Goal: Transaction & Acquisition: Register for event/course

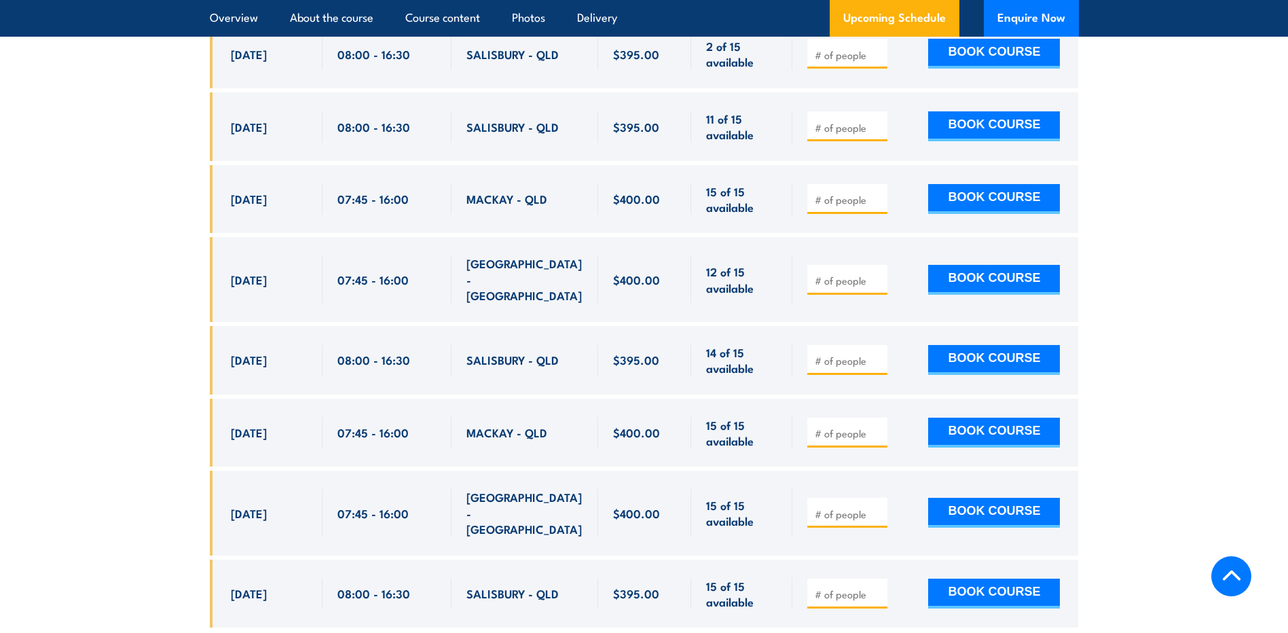
scroll to position [2788, 0]
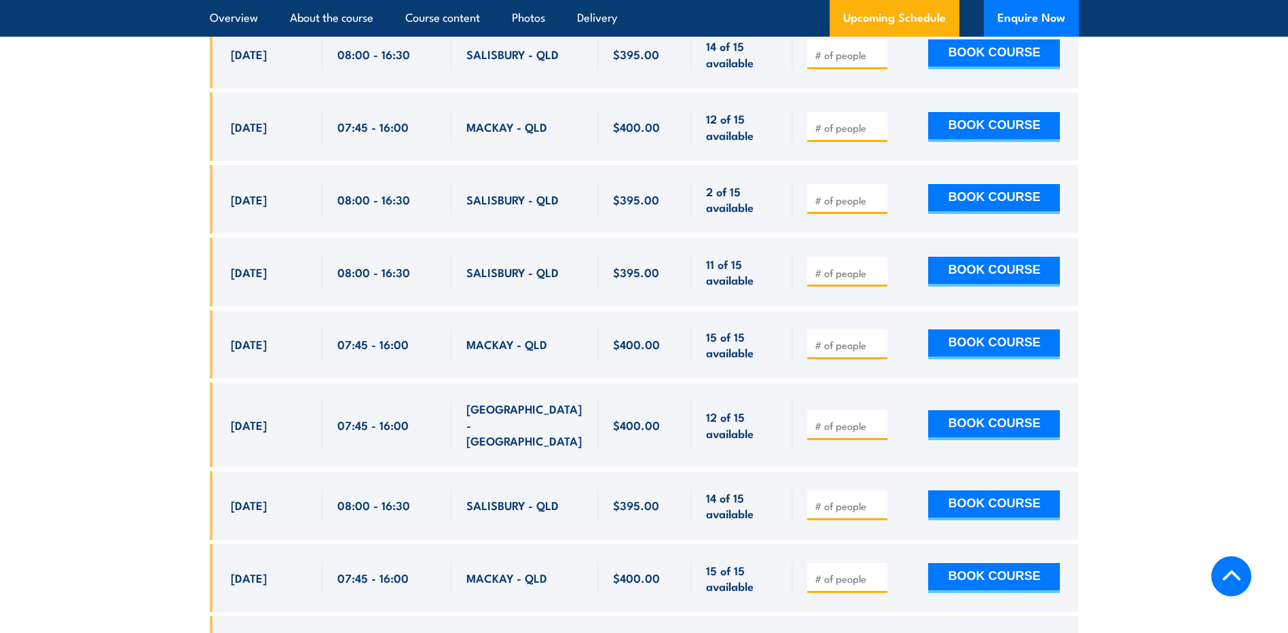
scroll to position [2512, 0]
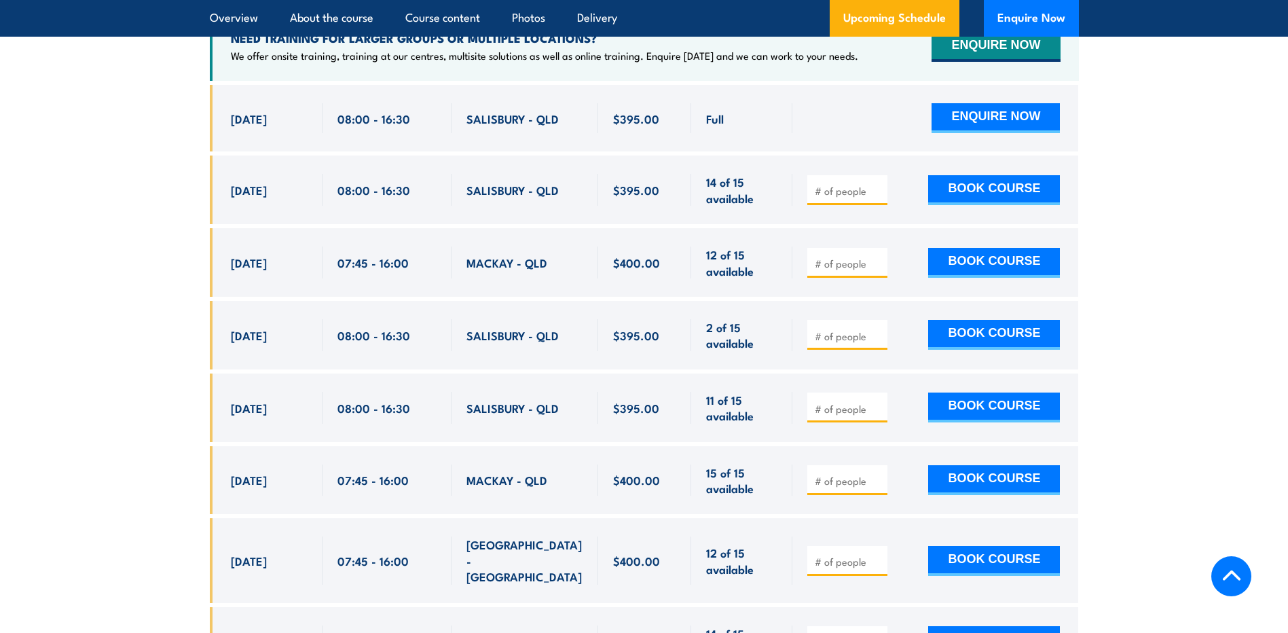
click at [832, 343] on input "number" at bounding box center [849, 336] width 68 height 14
type input "2"
click at [1016, 350] on button "BOOK COURSE" at bounding box center [994, 335] width 132 height 30
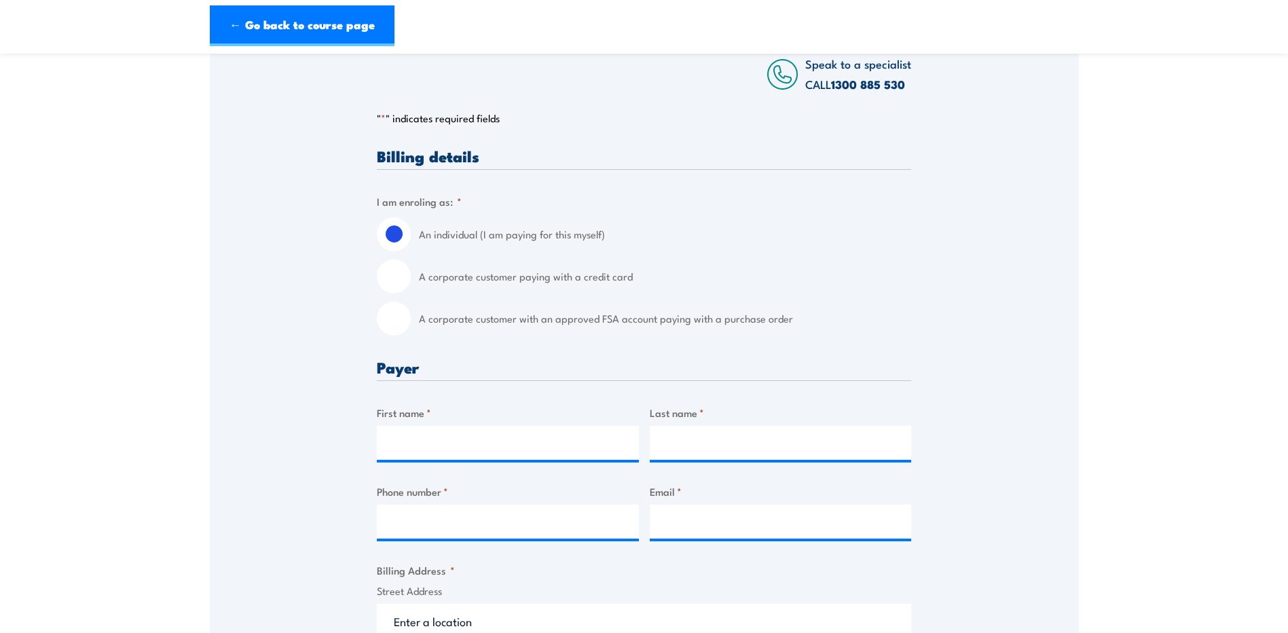
scroll to position [339, 0]
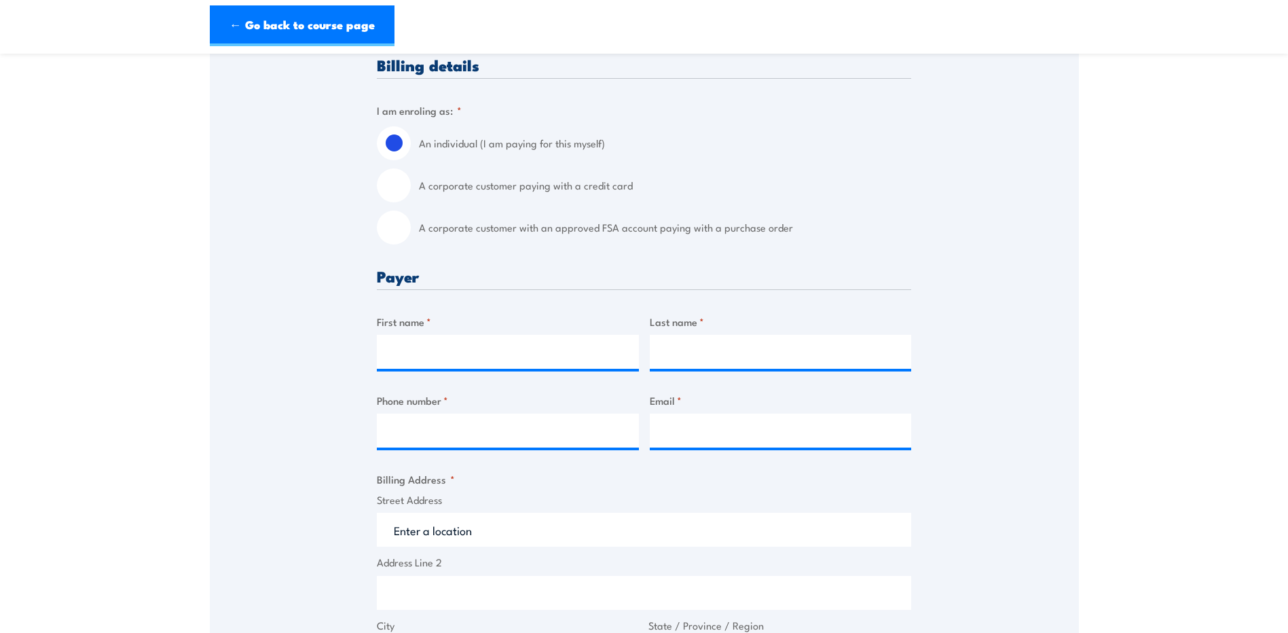
click at [409, 234] on input "A corporate customer with an approved FSA account paying with a purchase order" at bounding box center [394, 227] width 34 height 34
radio input "true"
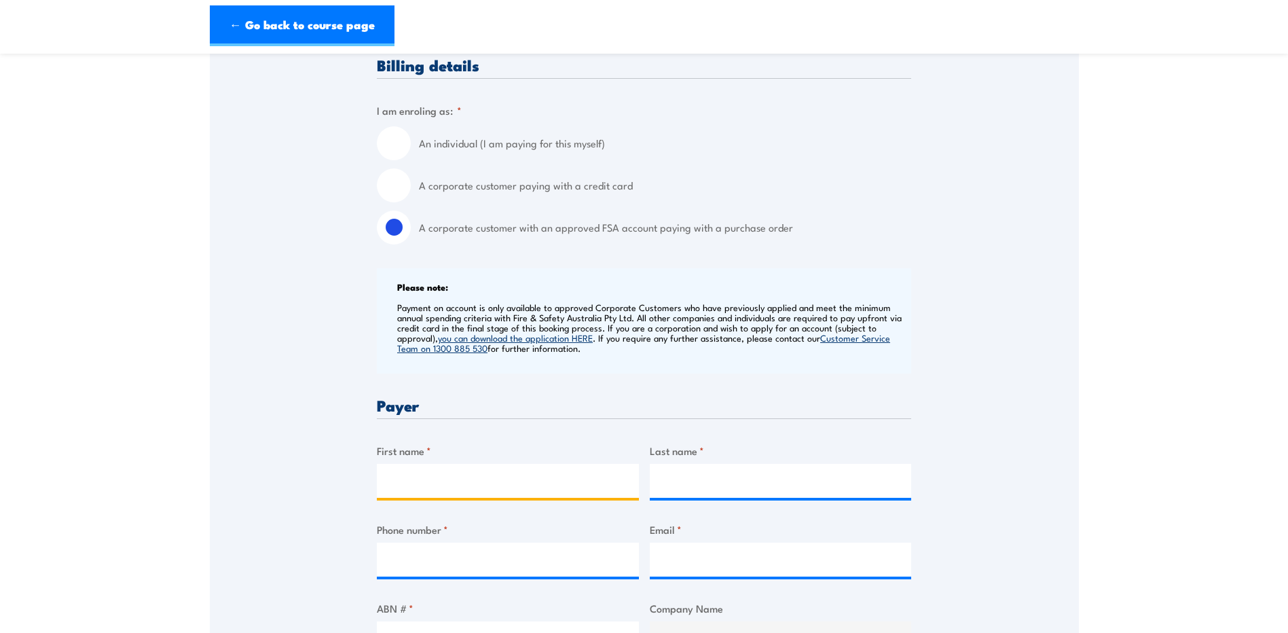
click at [479, 481] on input "First name *" at bounding box center [508, 481] width 262 height 34
type input "Nicole"
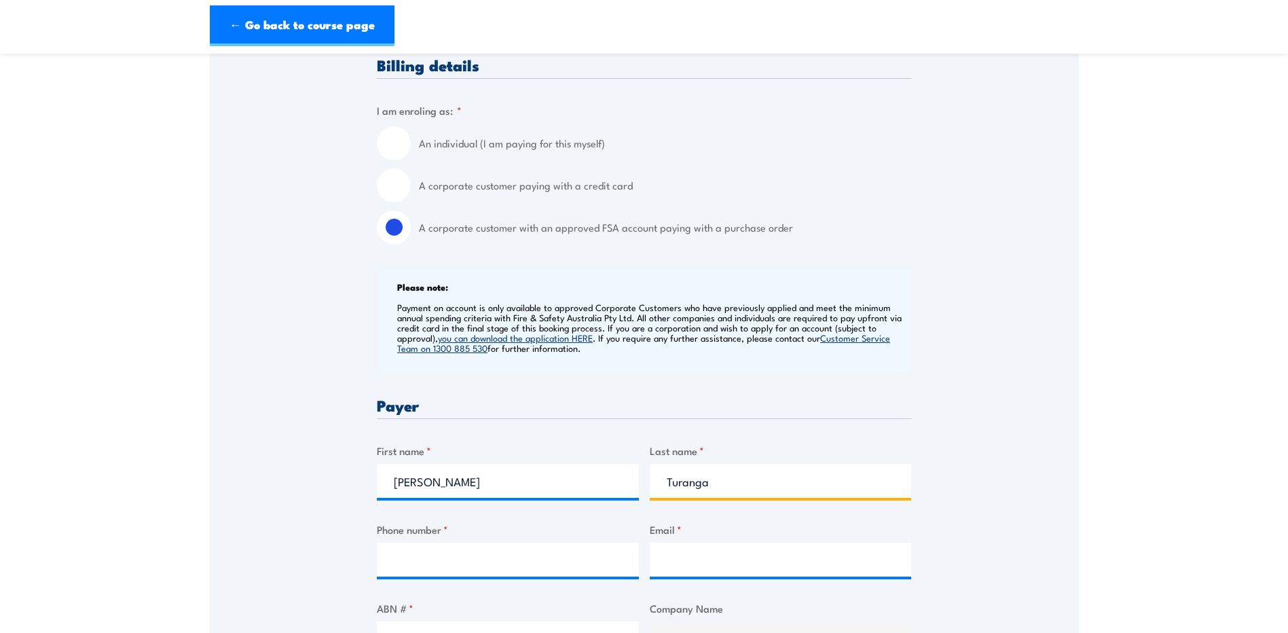
type input "Turanga"
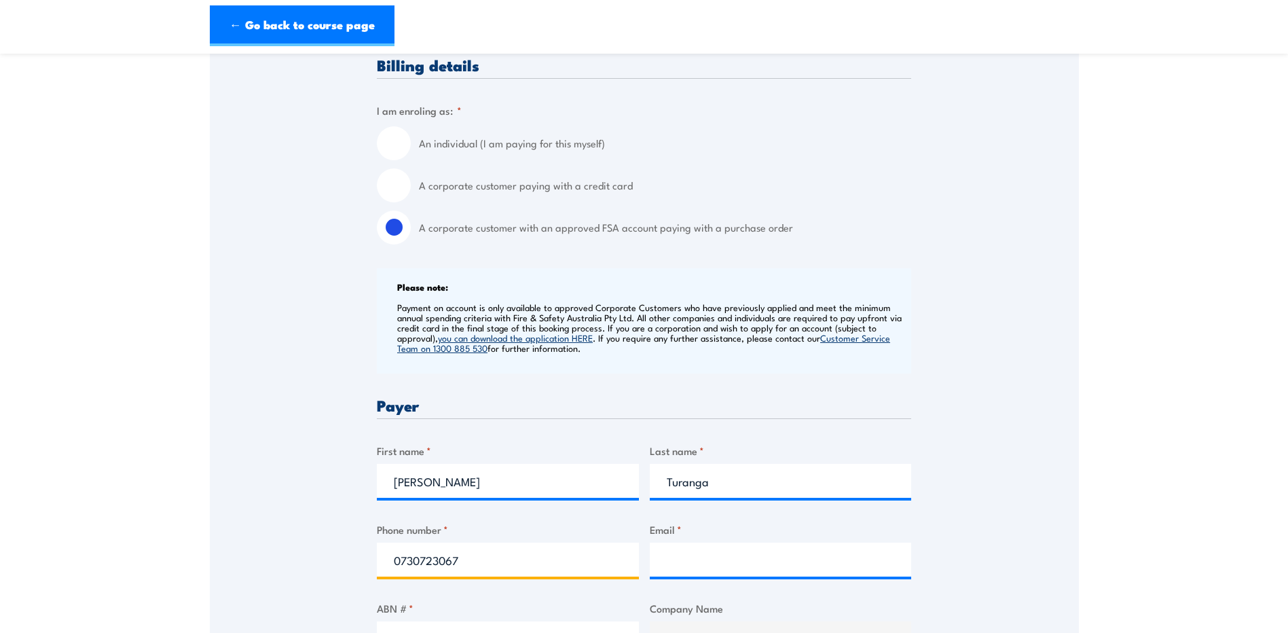
type input "0730723067"
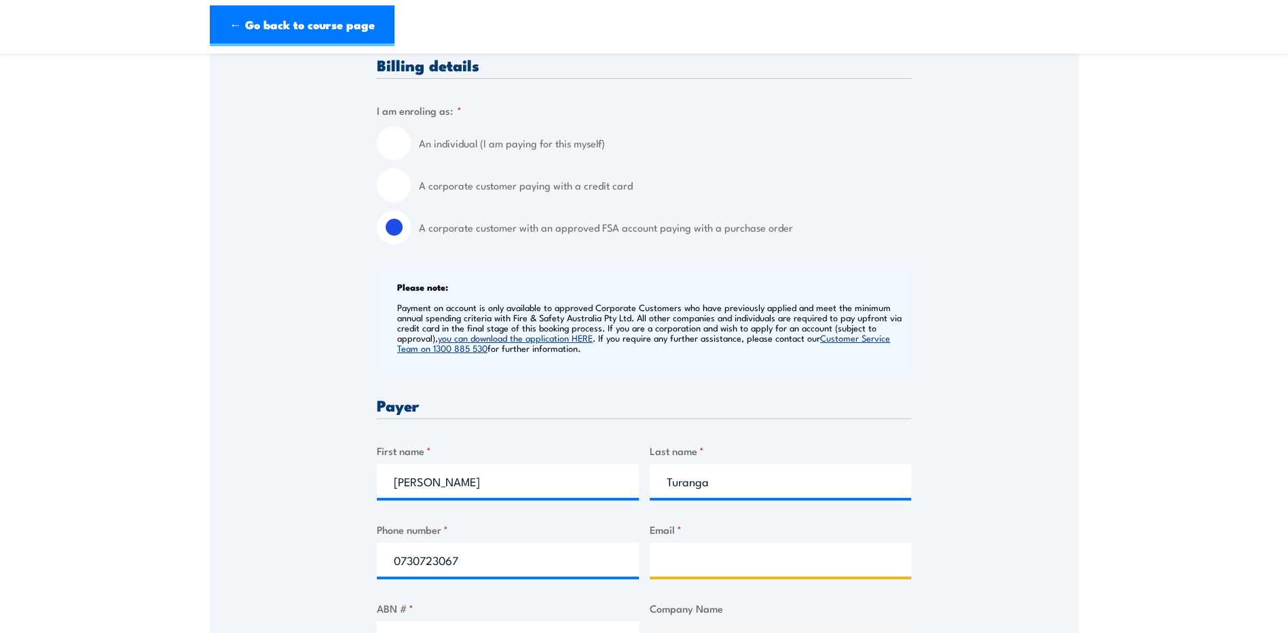
click at [713, 559] on input "Email *" at bounding box center [781, 559] width 262 height 34
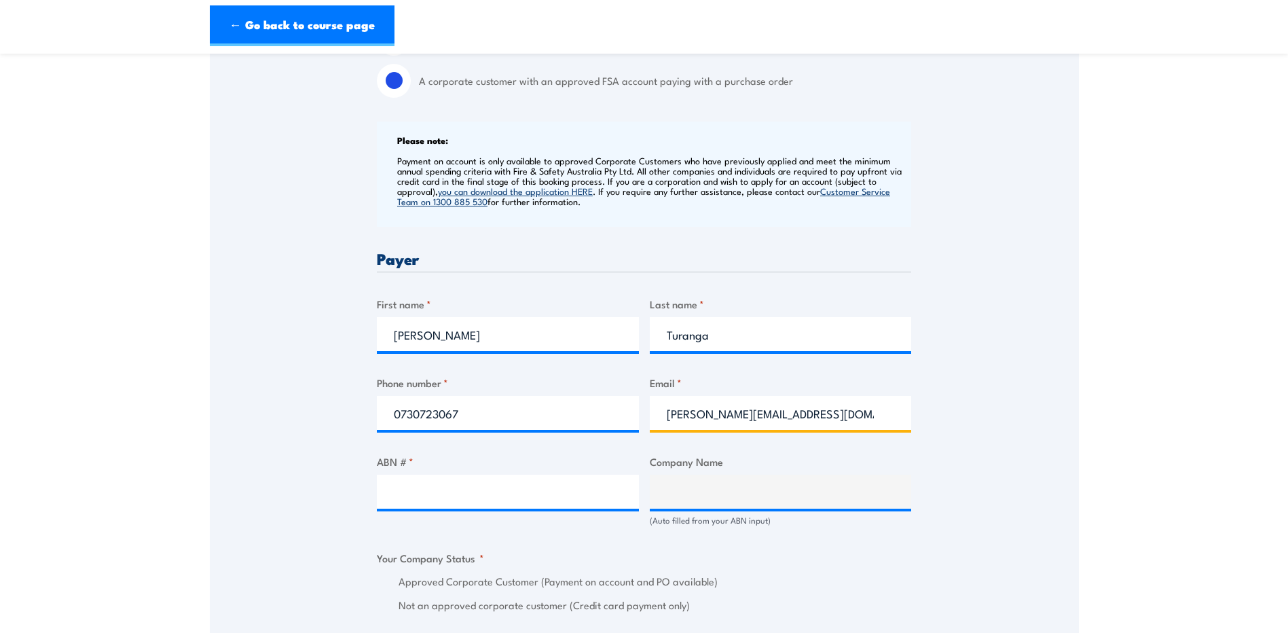
scroll to position [611, 0]
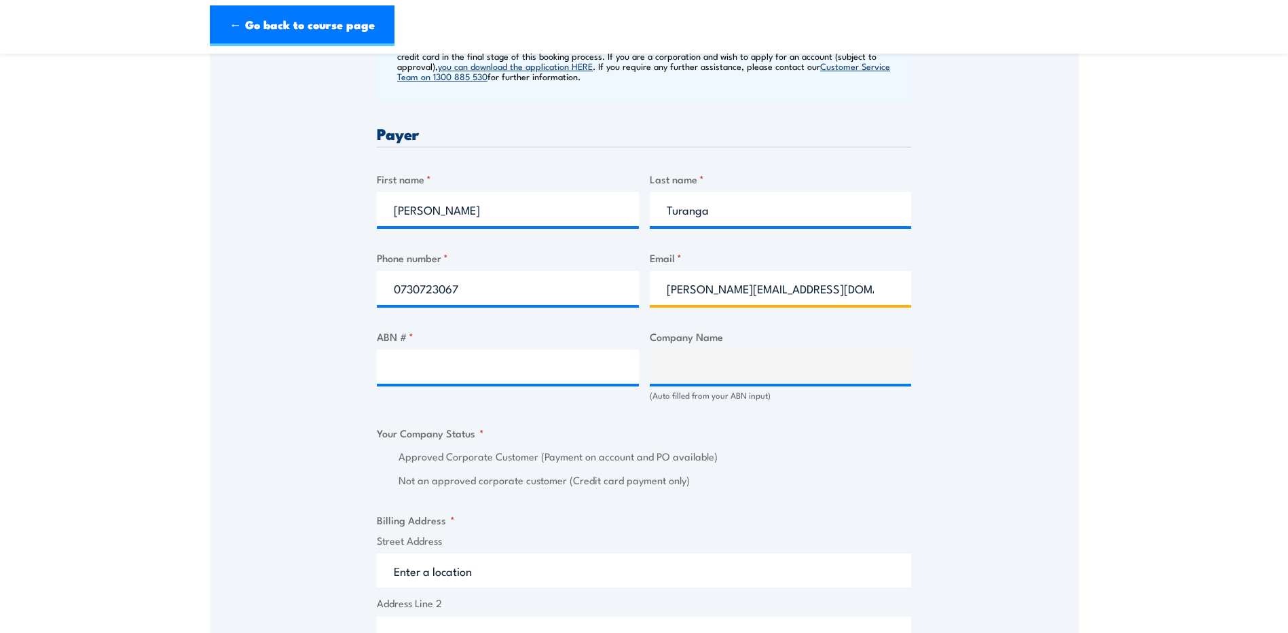
type input "nicole.turanga@qr.com.au"
drag, startPoint x: 437, startPoint y: 373, endPoint x: 452, endPoint y: 367, distance: 16.8
click at [437, 372] on input "ABN # *" at bounding box center [508, 367] width 262 height 34
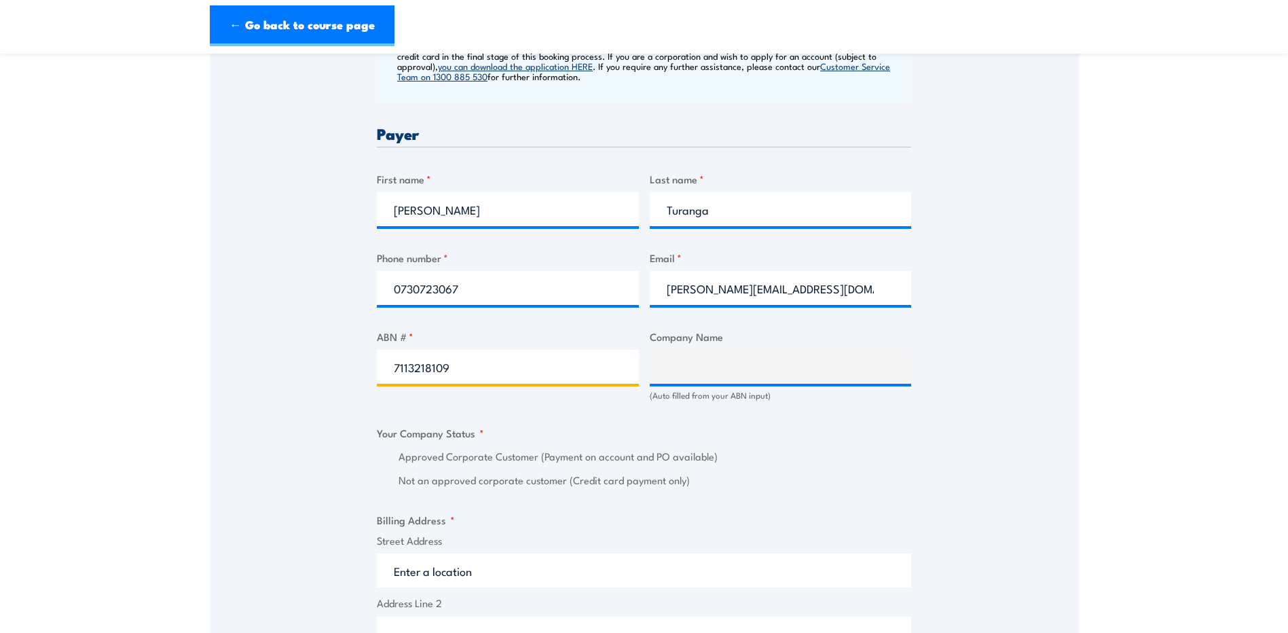
type input "71132181090"
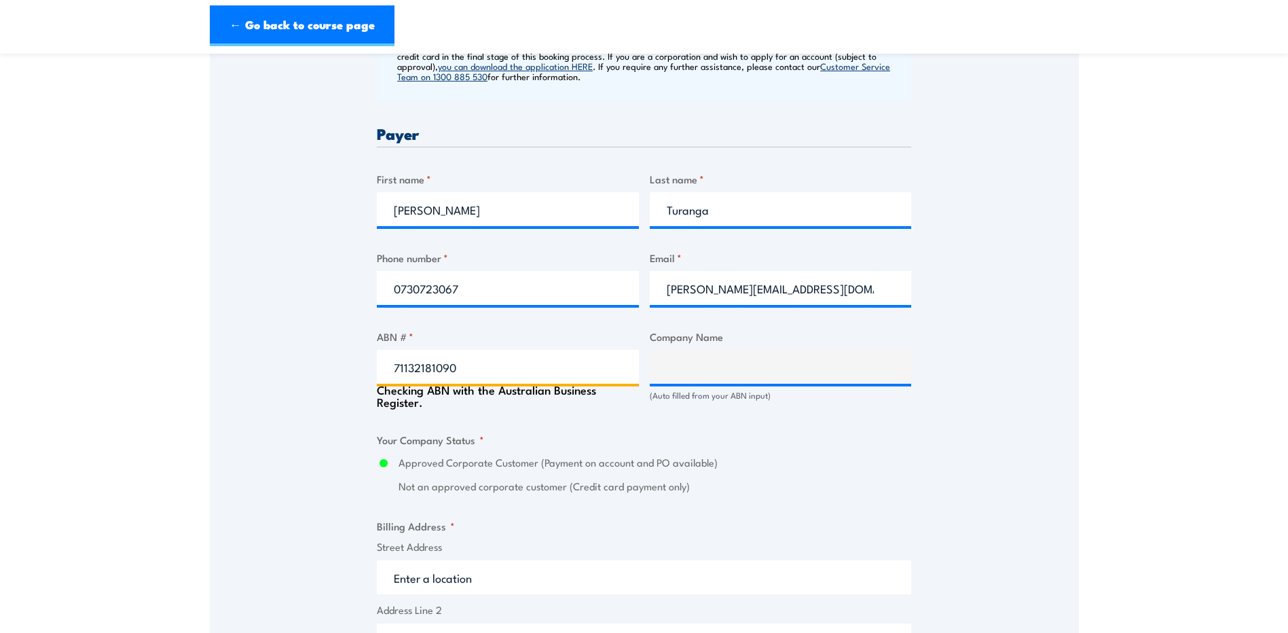
type input "QUEENSLAND RAIL LIMITED"
radio input "true"
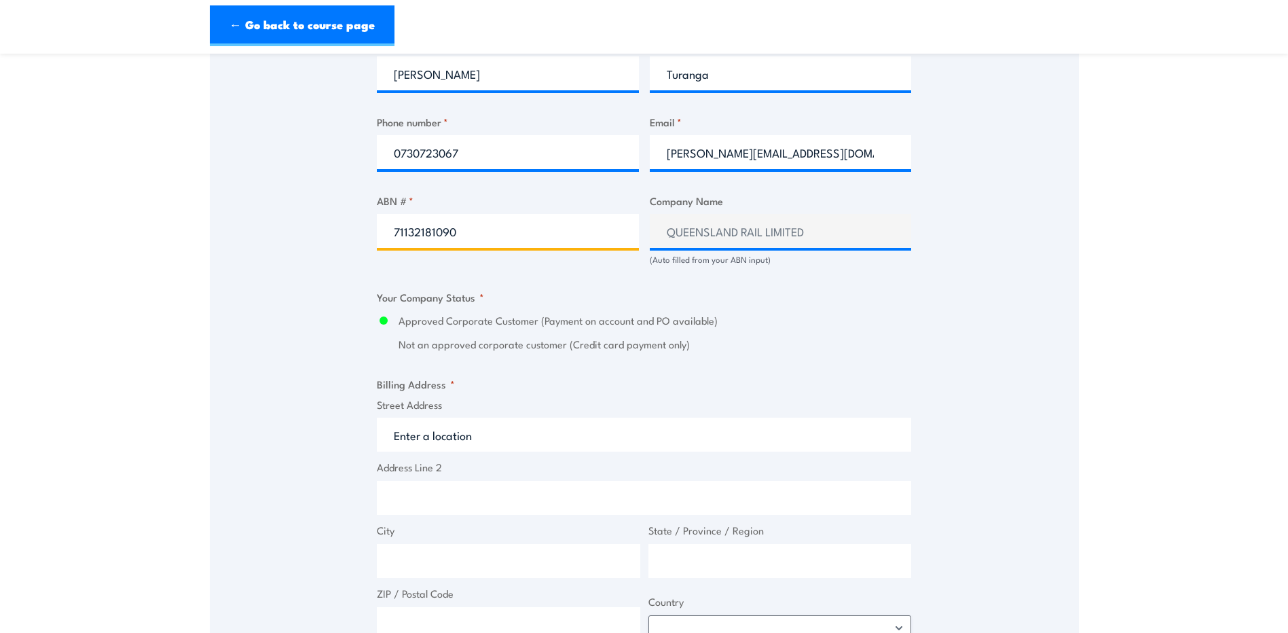
scroll to position [815, 0]
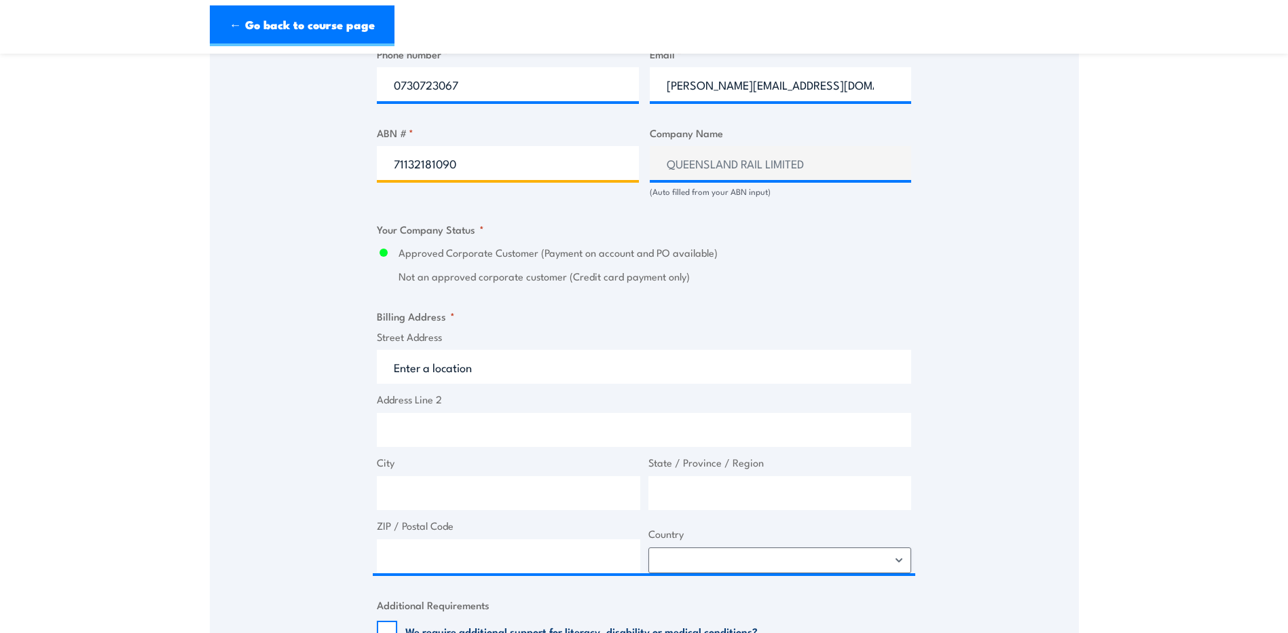
type input "71132181090"
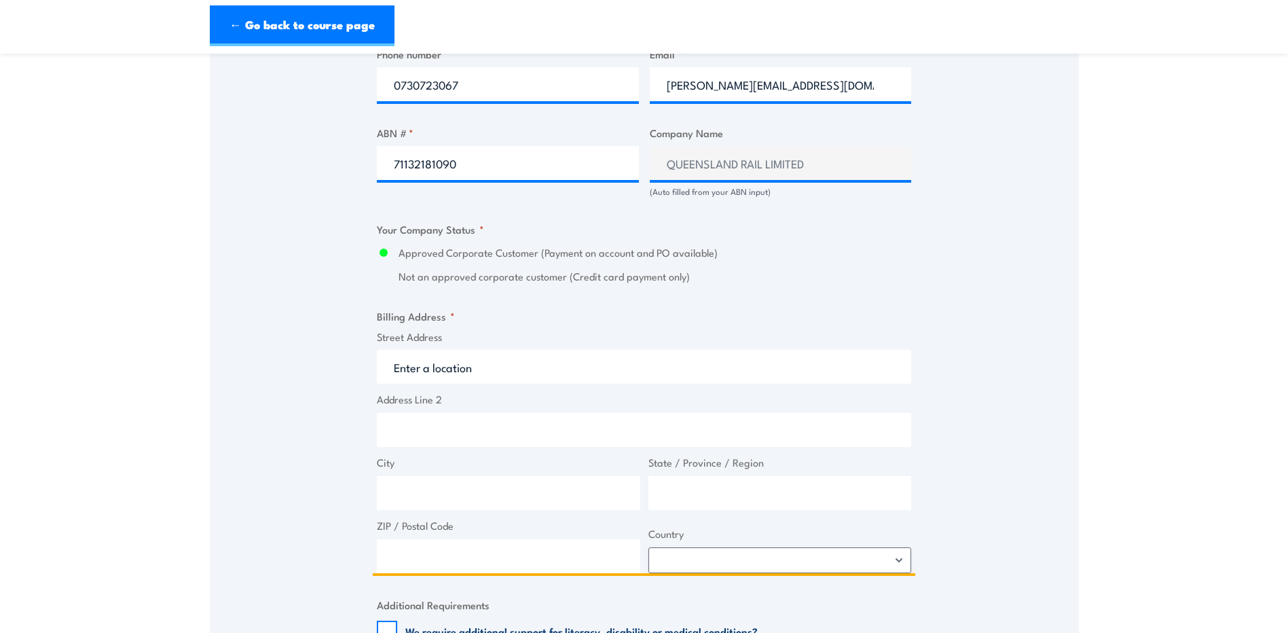
drag, startPoint x: 427, startPoint y: 372, endPoint x: 452, endPoint y: 363, distance: 26.9
click at [430, 371] on input "Street Address" at bounding box center [644, 367] width 534 height 34
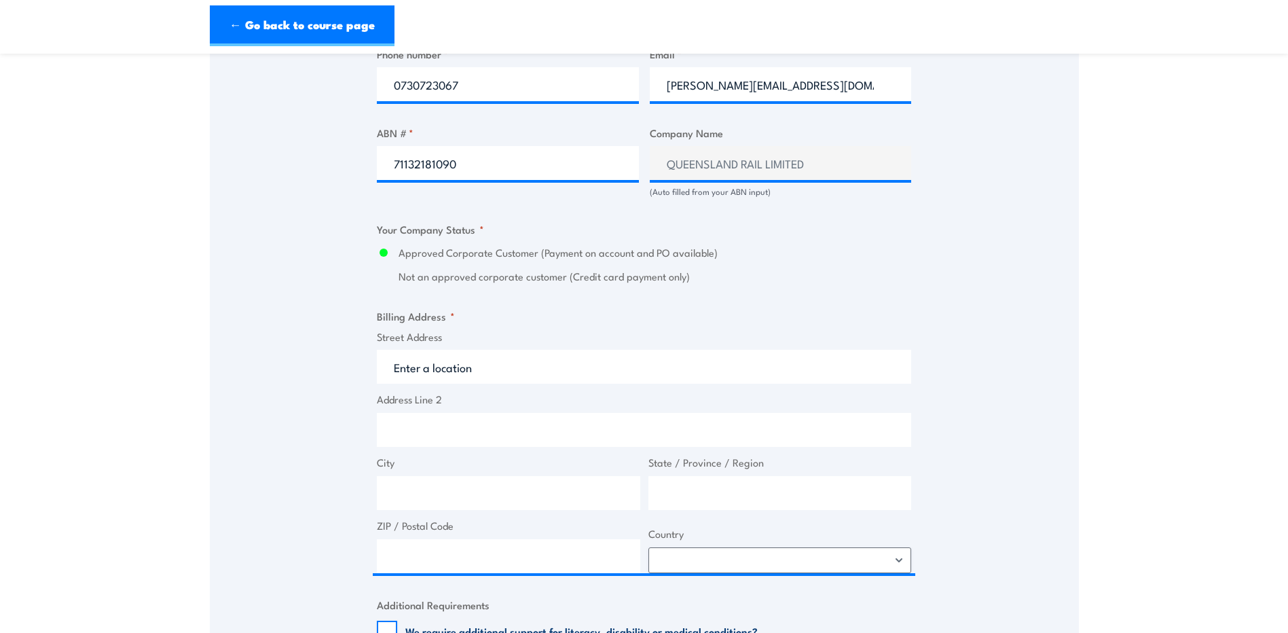
click at [1208, 314] on section "QLD Health & Safety Representative Refresher Training 3 November 2025 08:00 2 T…" at bounding box center [644, 366] width 1288 height 2226
click at [1117, 413] on section "QLD Health & Safety Representative Refresher Training 3 November 2025 08:00 2 T…" at bounding box center [644, 366] width 1288 height 2226
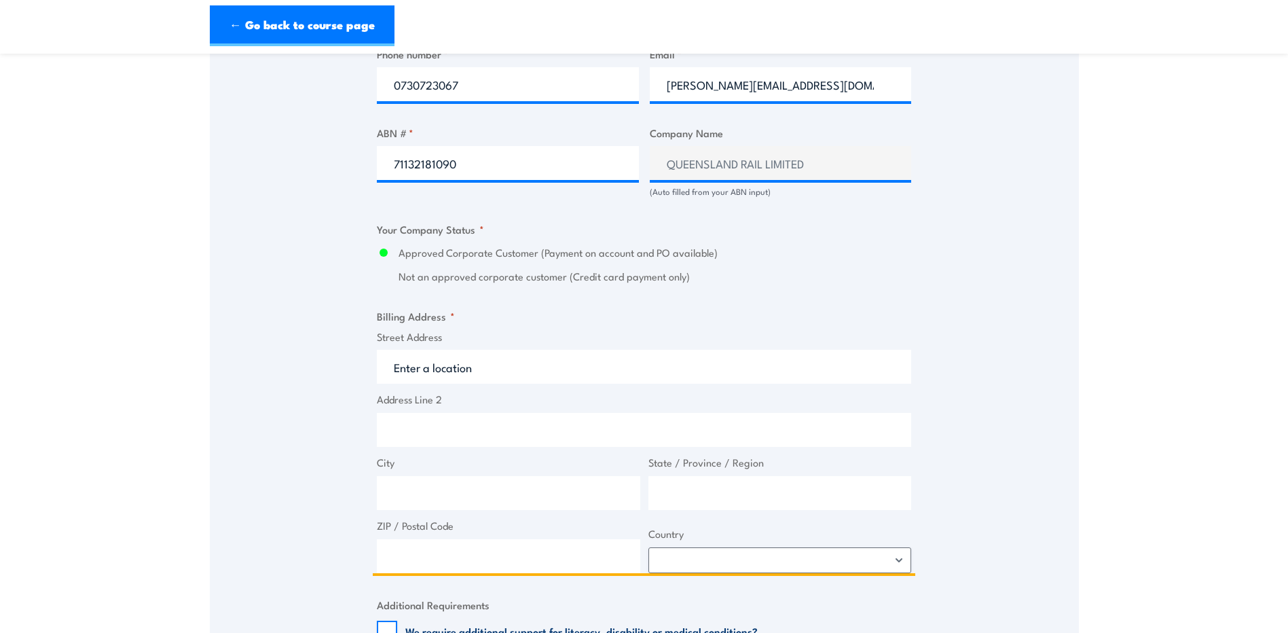
click at [523, 371] on input "Street Address" at bounding box center [644, 367] width 534 height 34
click at [450, 366] on input "Street Address" at bounding box center [644, 367] width 534 height 34
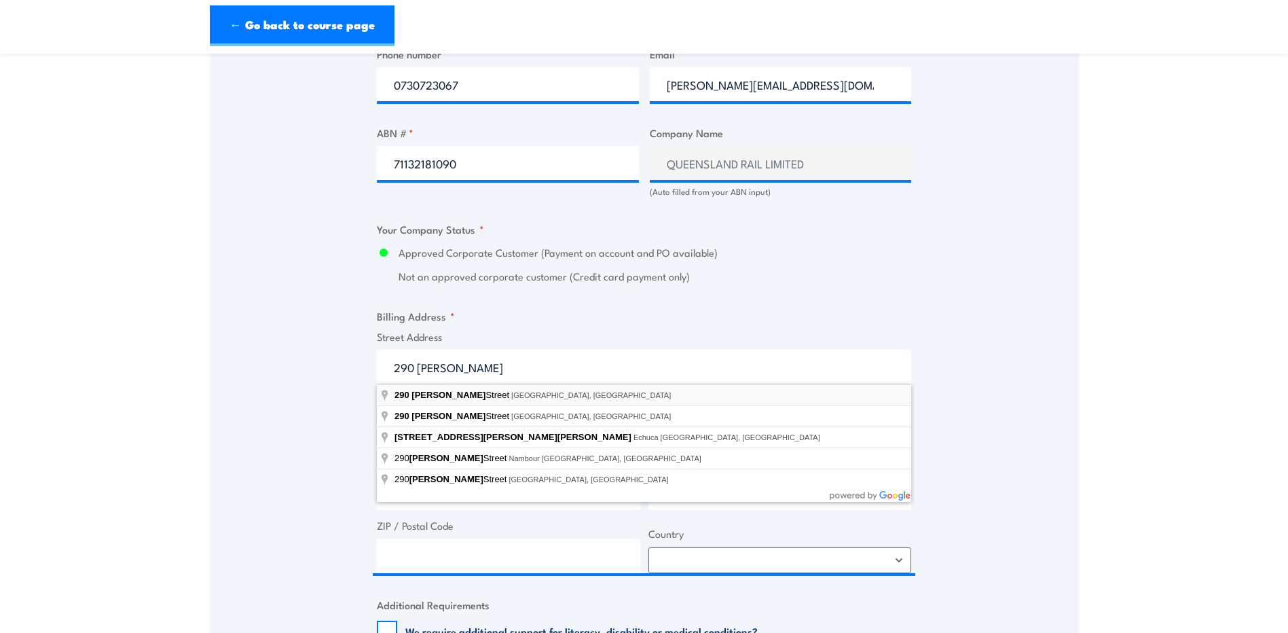
type input "290 Ann Street, Brisbane City QLD, Australia"
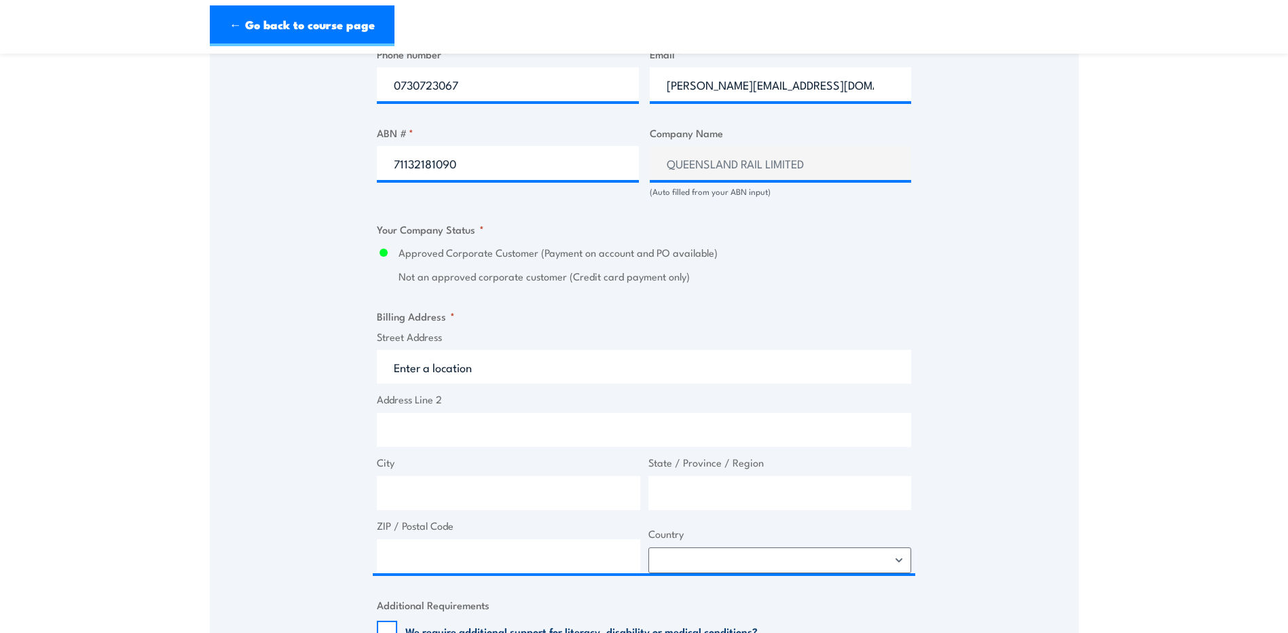
type input "290 Ann St"
type input "Brisbane City"
type input "[GEOGRAPHIC_DATA]"
type input "4000"
select select "Australia"
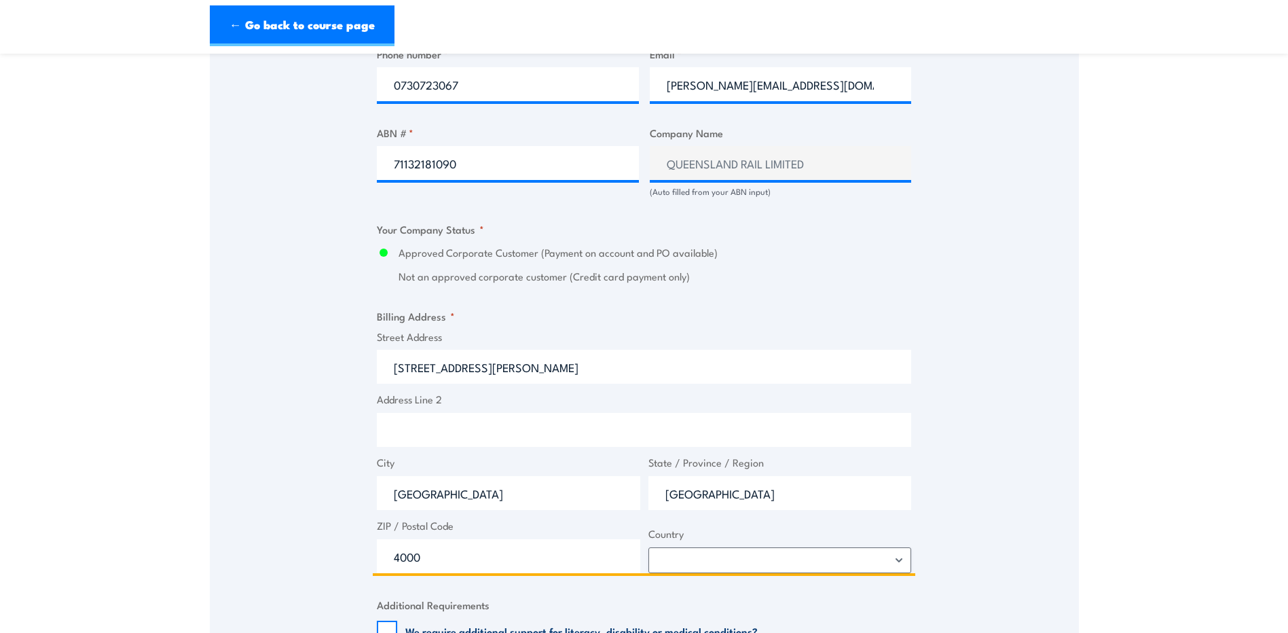
click at [505, 435] on input "Address Line 2" at bounding box center [644, 430] width 534 height 34
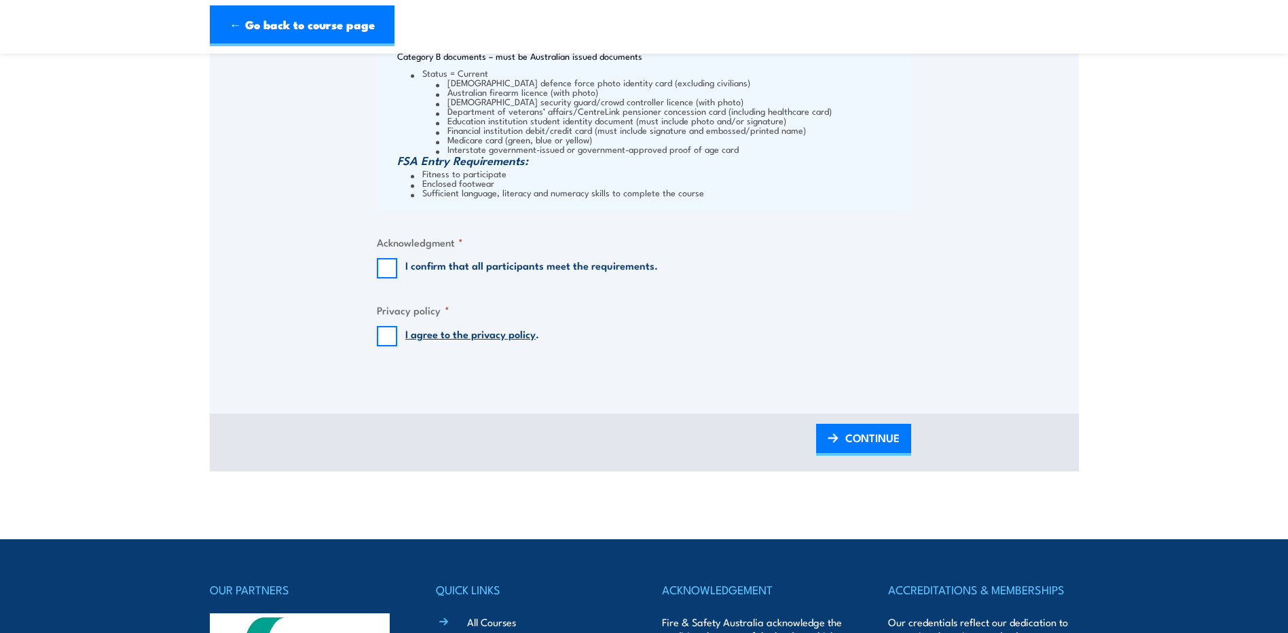
scroll to position [1901, 0]
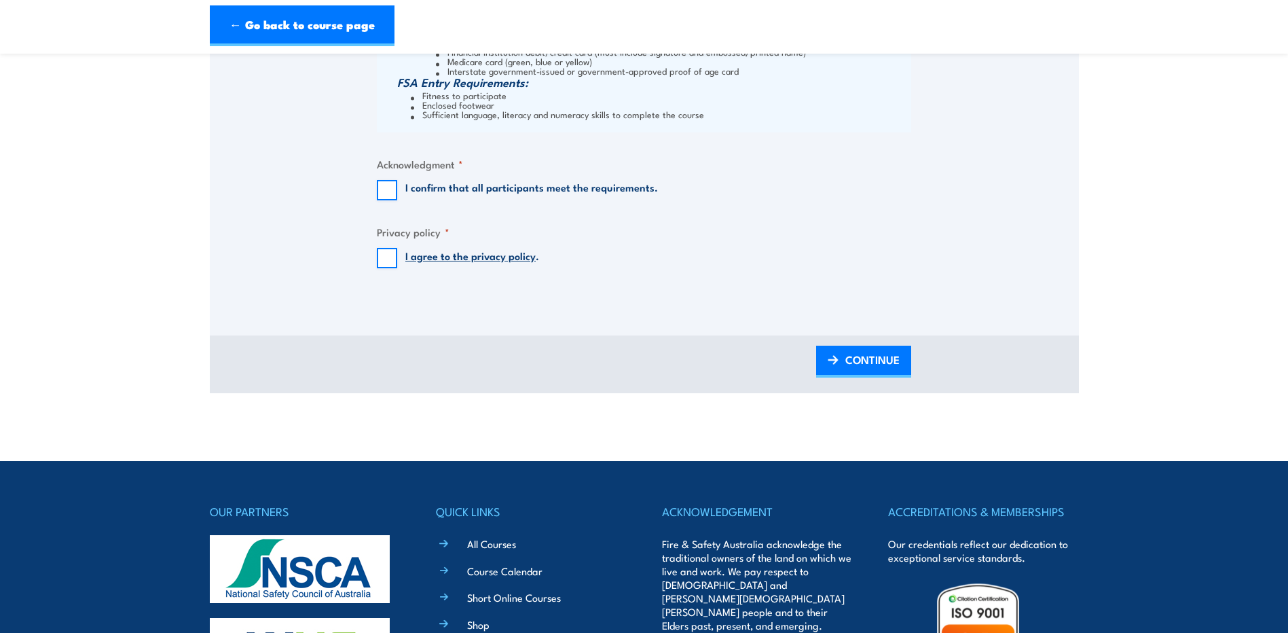
type input "Old Central Station Building - Ground Level"
click at [392, 191] on input "I confirm that all participants meet the requirements." at bounding box center [387, 190] width 20 height 20
checkbox input "true"
click at [386, 261] on input "I agree to the privacy policy ." at bounding box center [387, 258] width 20 height 20
checkbox input "true"
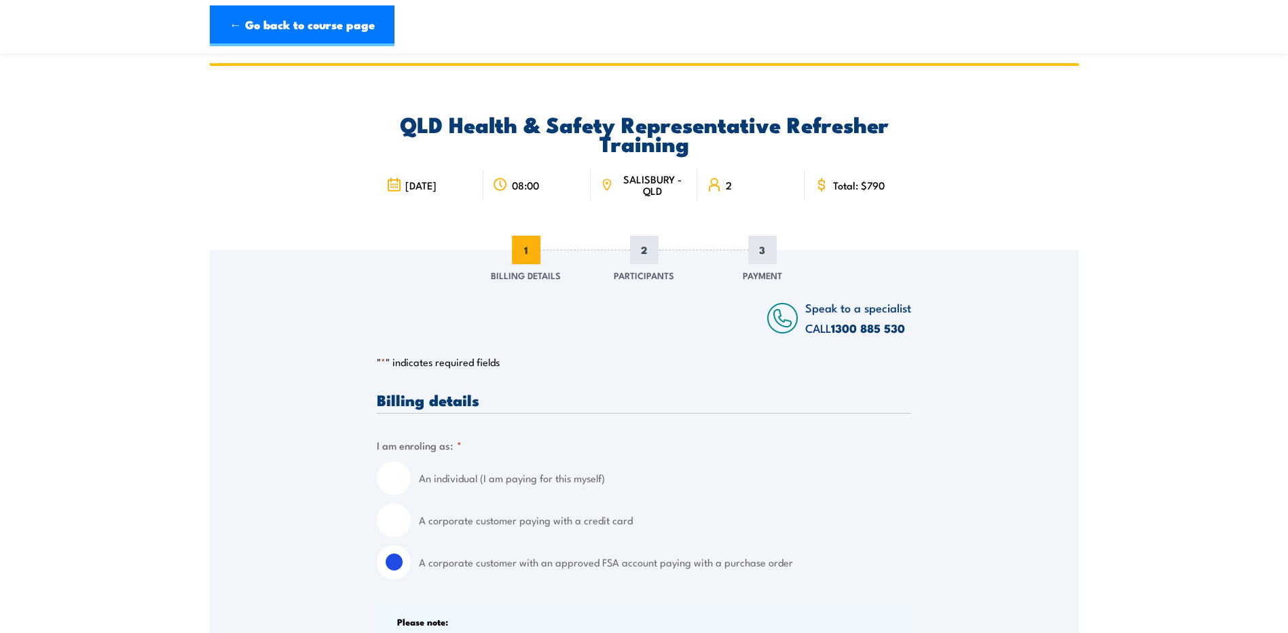
scroll to position [0, 0]
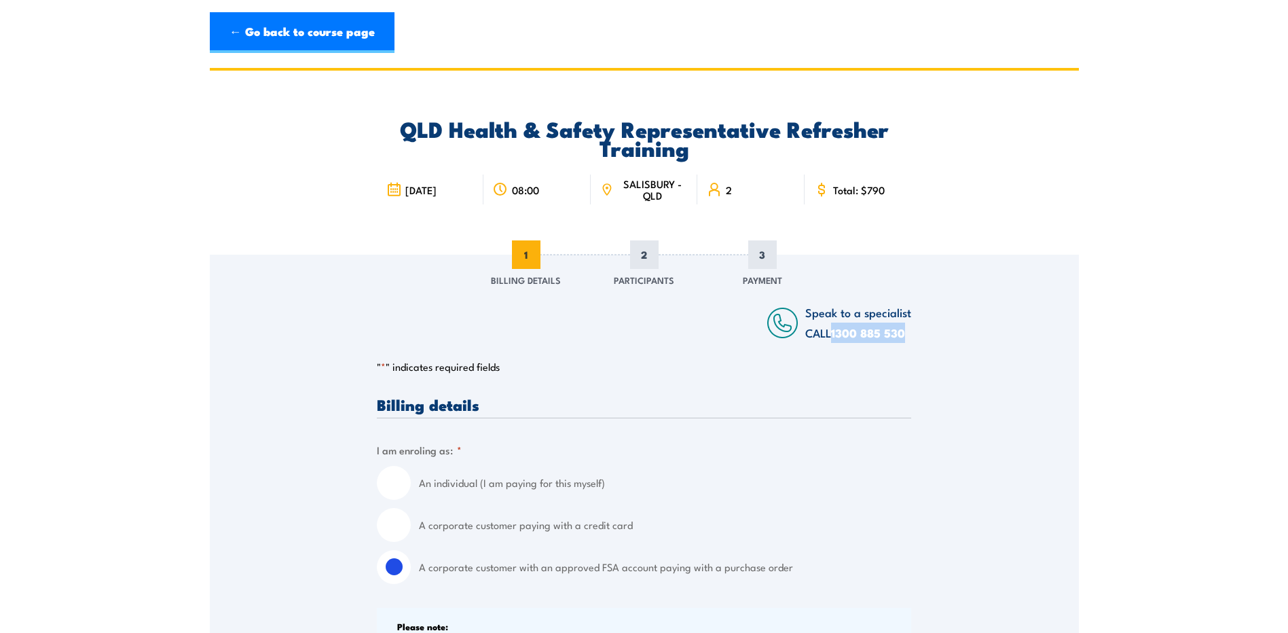
drag, startPoint x: 910, startPoint y: 332, endPoint x: 836, endPoint y: 333, distance: 73.3
click at [836, 333] on div "Speak to a specialist CALL 1300 885 530 CALL 1300 885 530" at bounding box center [839, 322] width 144 height 41
copy link "1300 885 530"
